Goal: Information Seeking & Learning: Learn about a topic

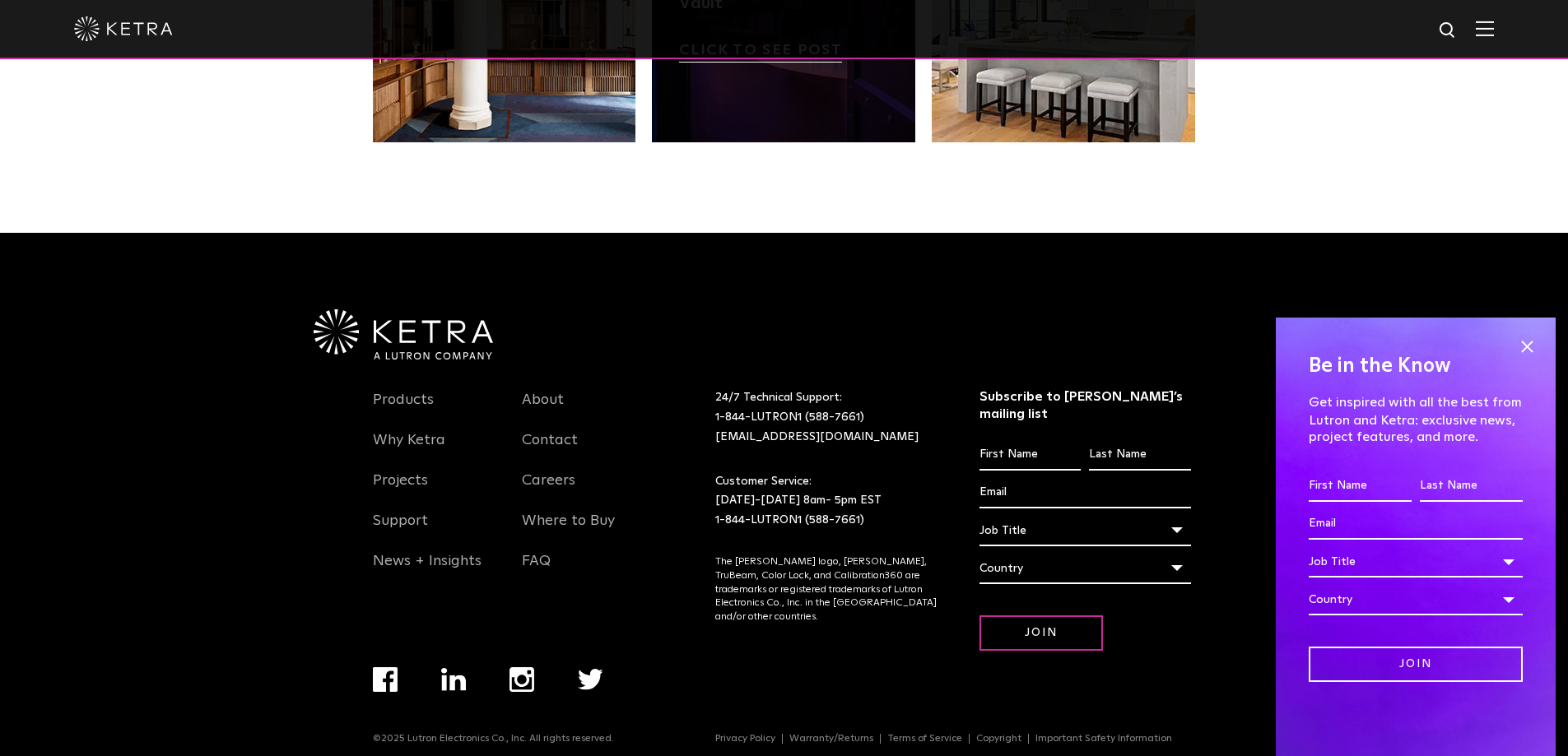
scroll to position [3460, 0]
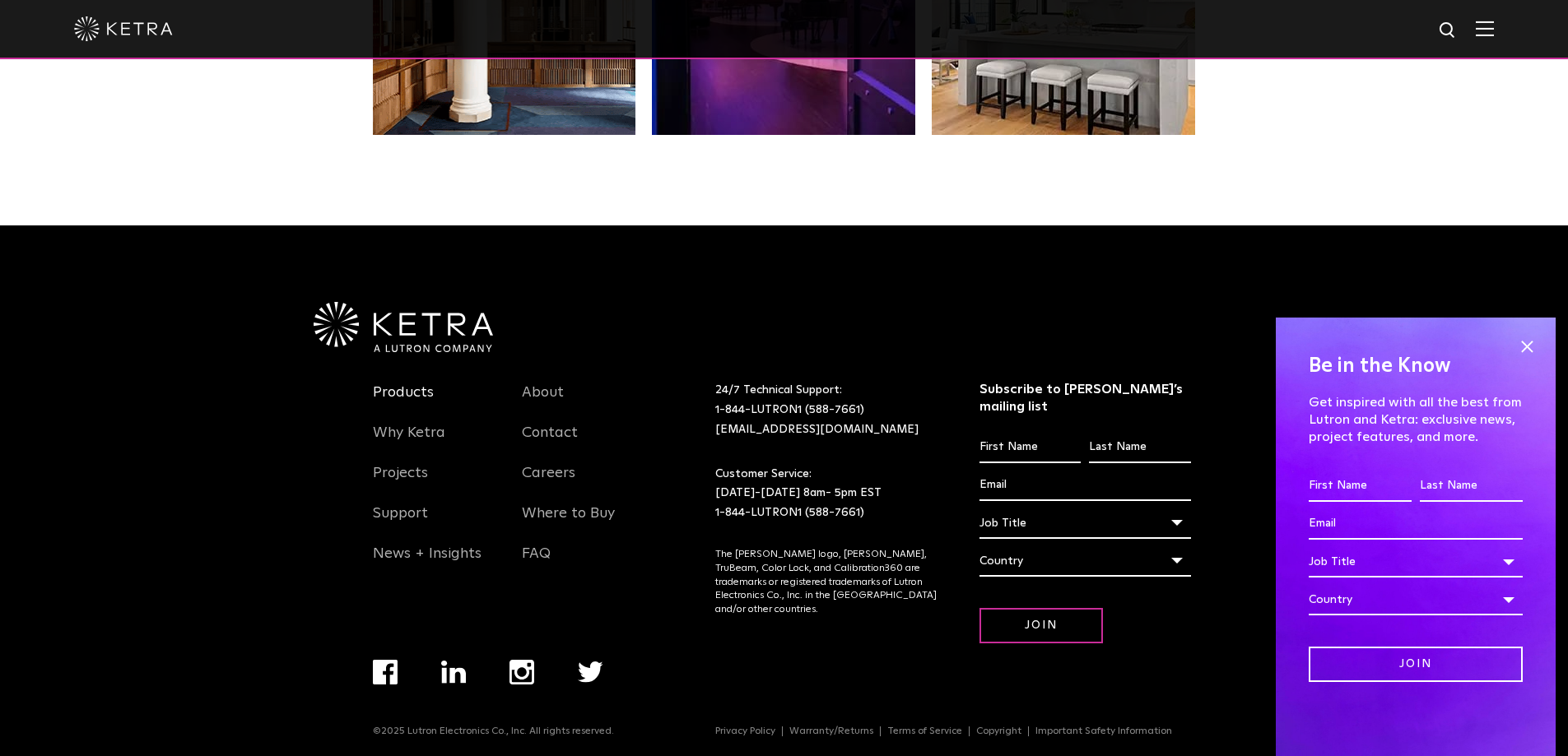
click at [407, 394] on link "Products" at bounding box center [404, 403] width 61 height 38
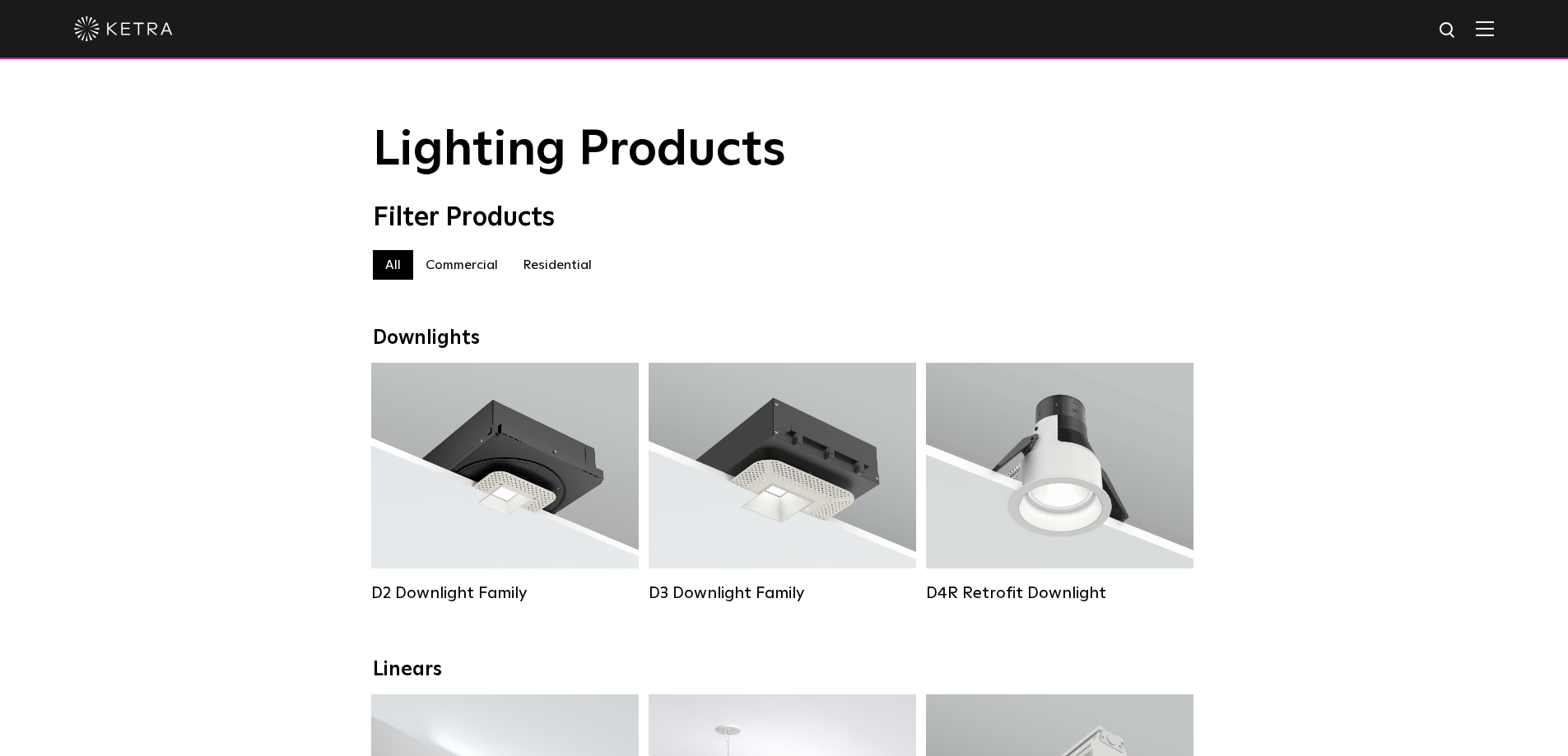
click at [556, 271] on label "Residential" at bounding box center [557, 265] width 94 height 30
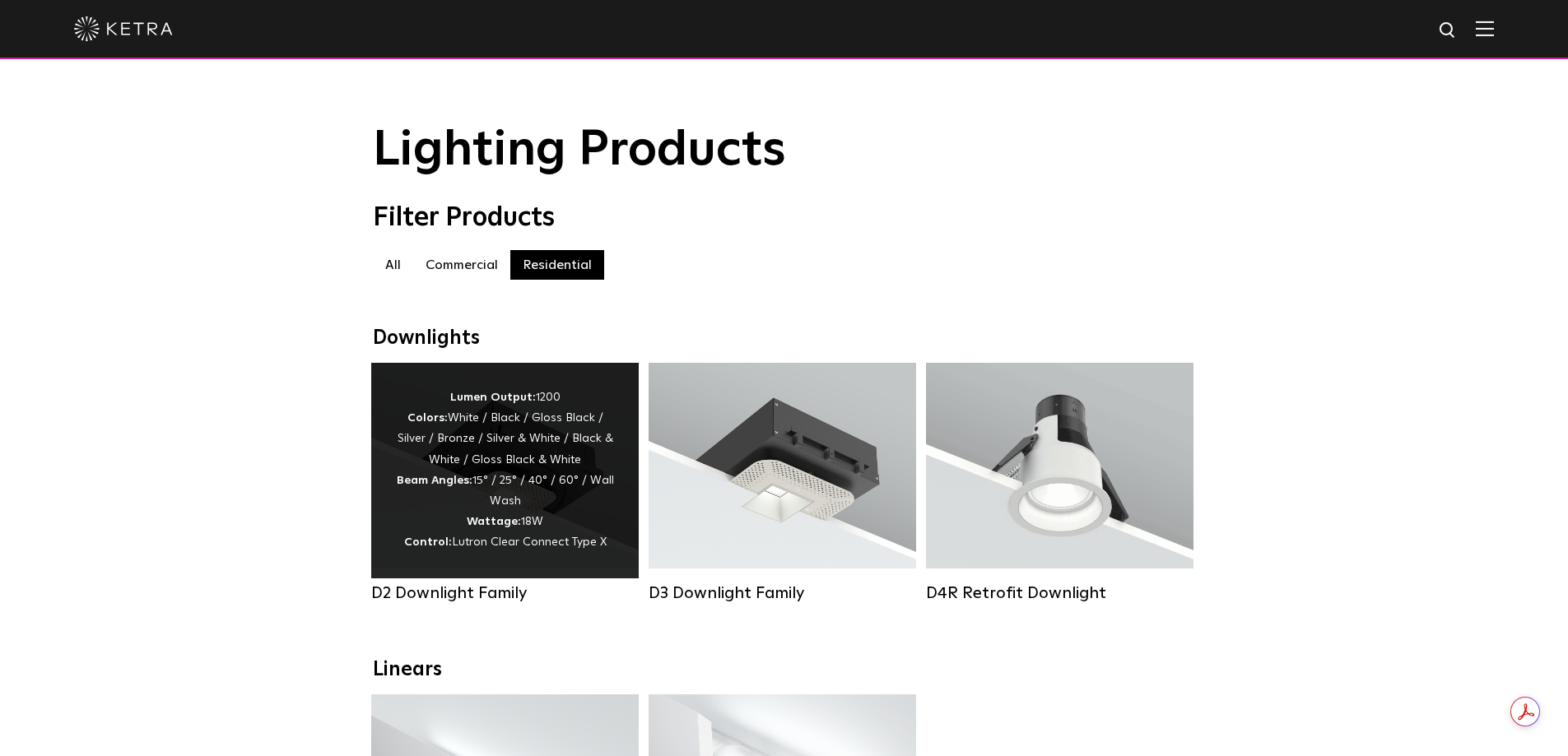
click at [527, 486] on div "Lumen Output: 1200 Colors: White / Black / Gloss Black / Silver / Bronze / Silv…" at bounding box center [505, 471] width 218 height 166
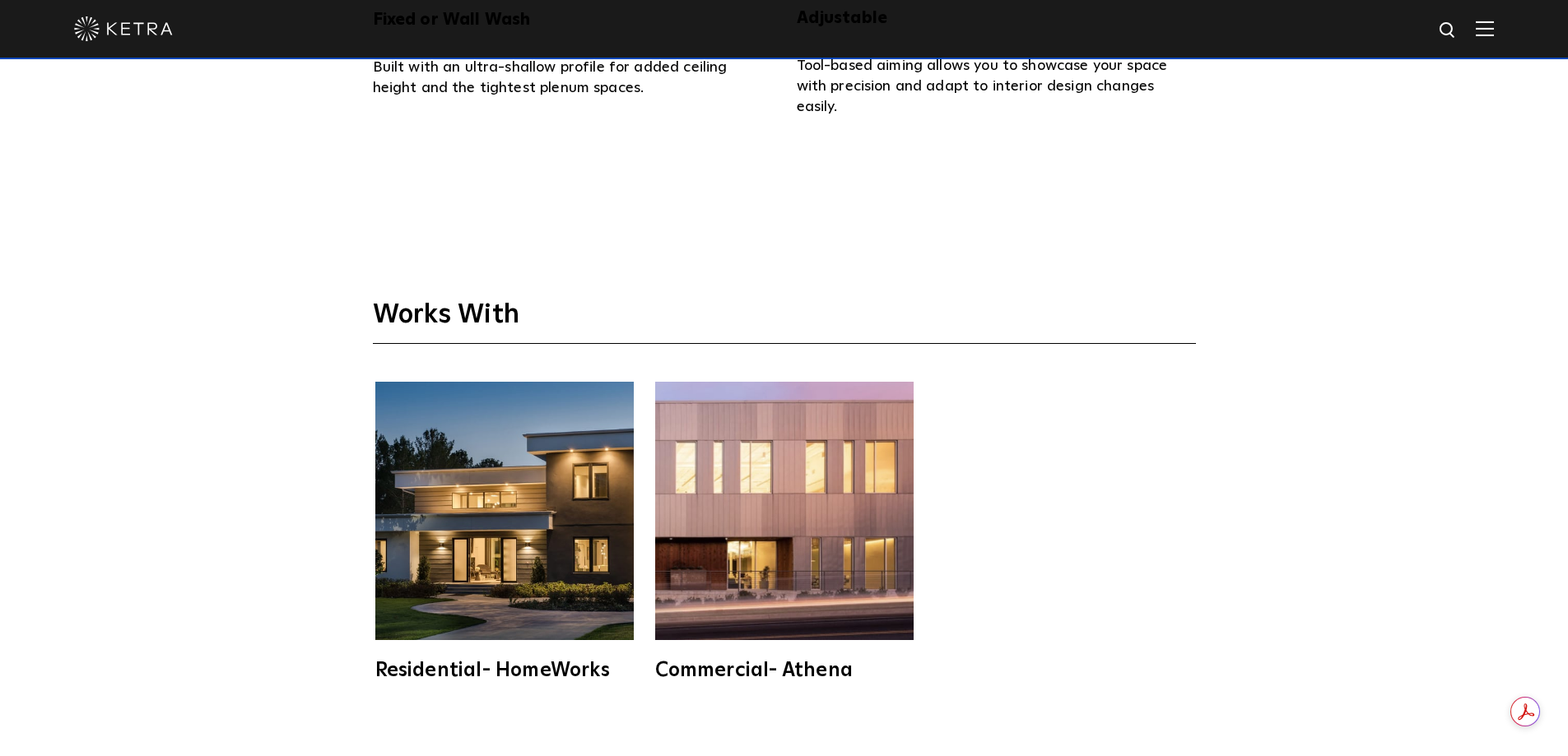
scroll to position [4361, 0]
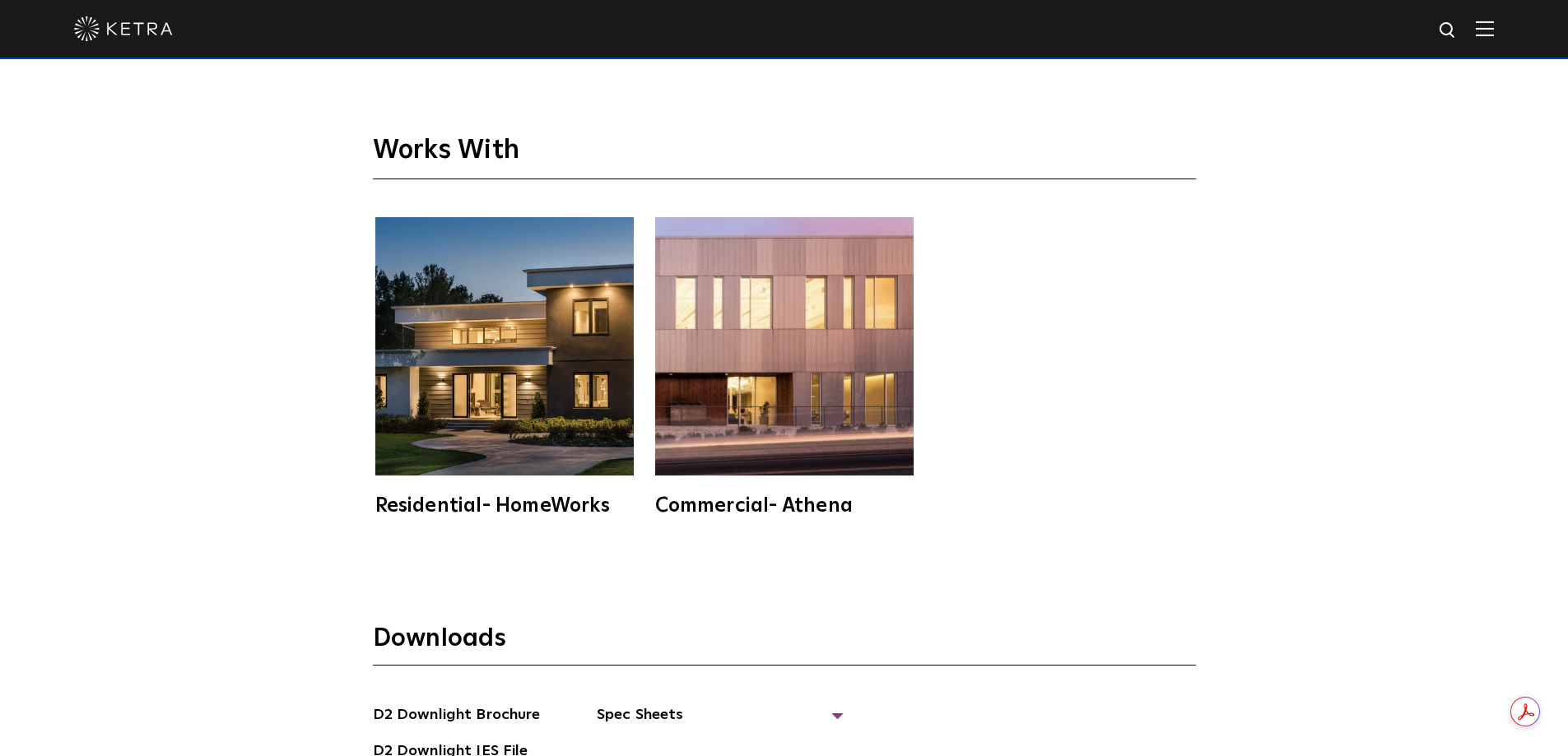
click at [473, 496] on div "Residential- HomeWorks" at bounding box center [505, 506] width 259 height 20
